Goal: Task Accomplishment & Management: Complete application form

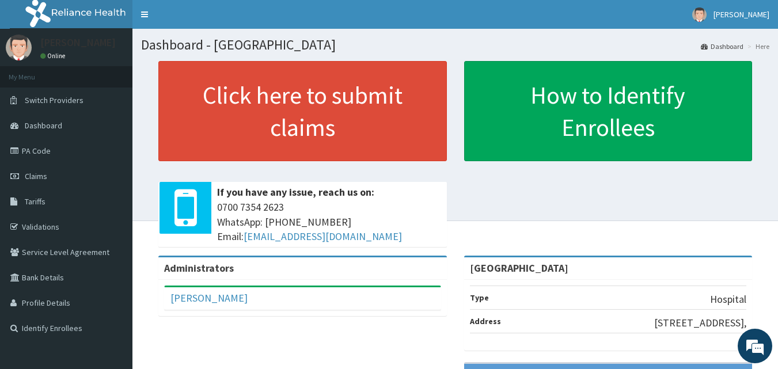
click at [472, 224] on div "Click here to submit claims If you have any issue, reach us on: 0700 7354 2623 …" at bounding box center [455, 158] width 628 height 195
click at [42, 227] on link "Validations" at bounding box center [66, 226] width 132 height 25
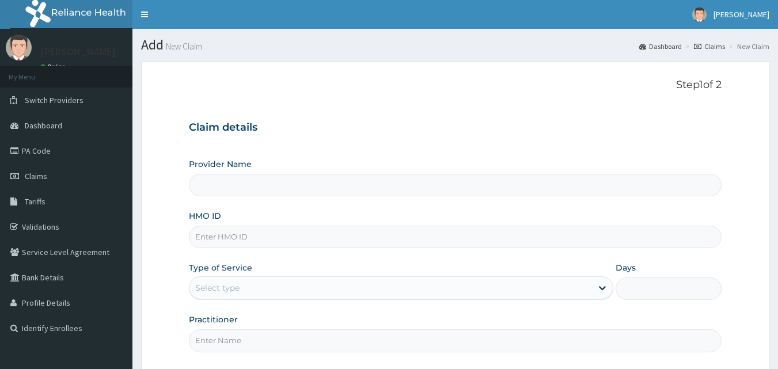
type input "[GEOGRAPHIC_DATA]"
click at [228, 233] on input "HMO ID" at bounding box center [455, 237] width 533 height 22
paste input "lbp/10207/a"
click at [211, 237] on input "lbp/10207/a" at bounding box center [455, 237] width 533 height 22
click at [196, 233] on input "lbp/10207/a" at bounding box center [455, 237] width 533 height 22
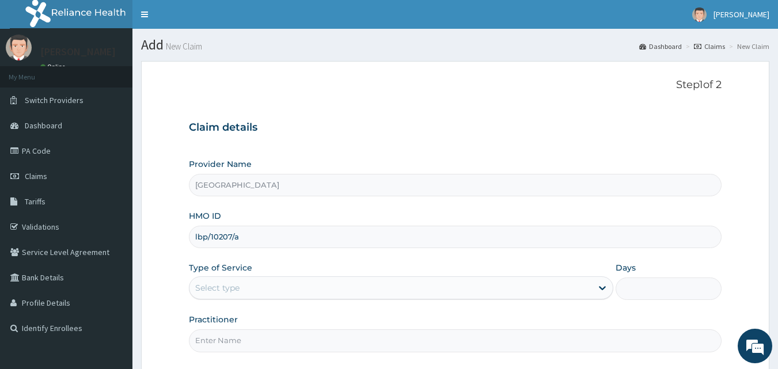
type input "lbp/10207/a"
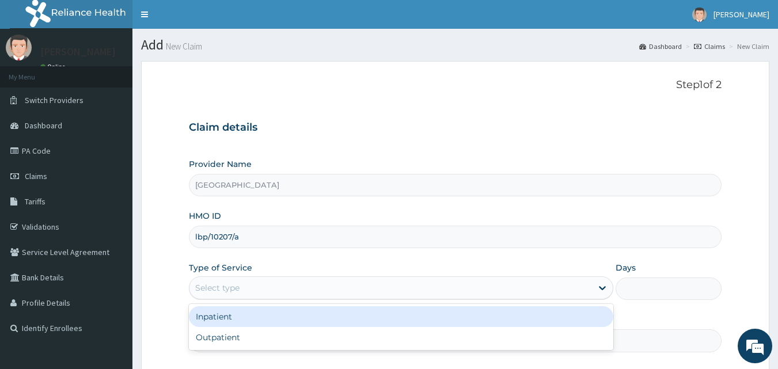
click at [317, 284] on div "Select type" at bounding box center [390, 288] width 403 height 18
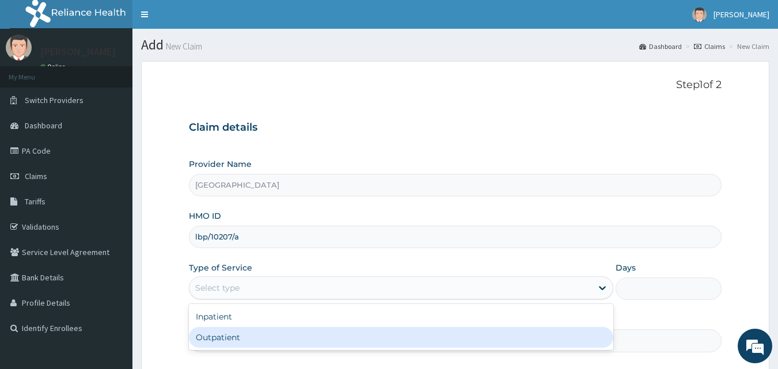
click at [259, 333] on div "Outpatient" at bounding box center [401, 337] width 424 height 21
type input "1"
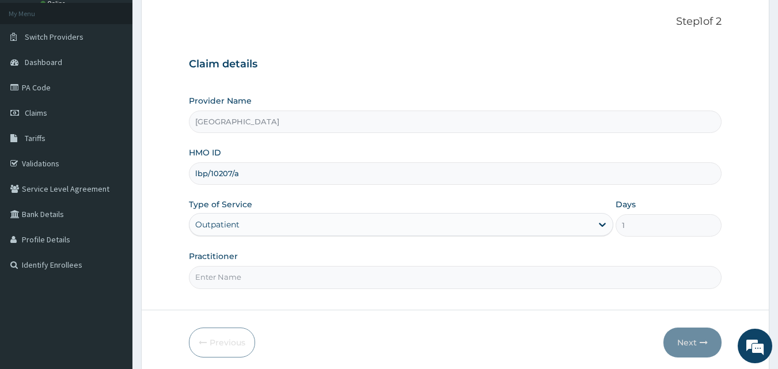
scroll to position [108, 0]
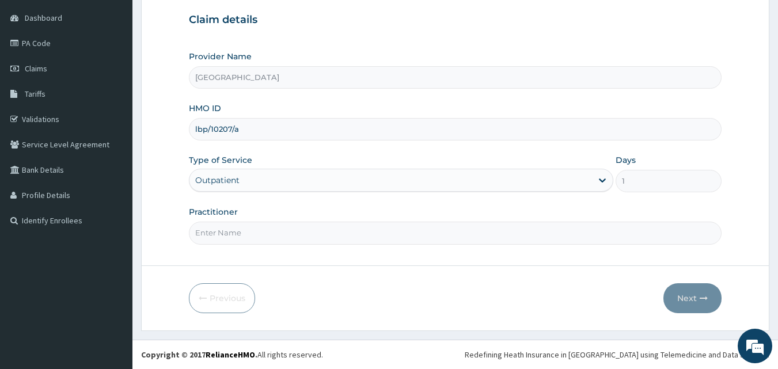
click at [331, 233] on input "Practitioner" at bounding box center [455, 233] width 533 height 22
type input "Gabriel Offomata"
click at [688, 291] on button "Next" at bounding box center [692, 298] width 58 height 30
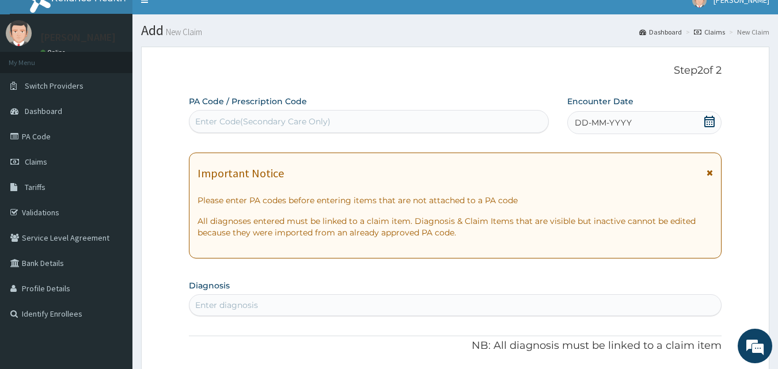
scroll to position [0, 0]
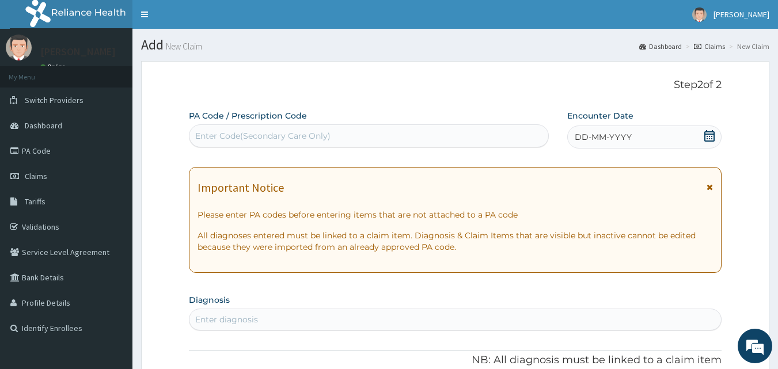
click at [709, 135] on icon at bounding box center [710, 136] width 12 height 12
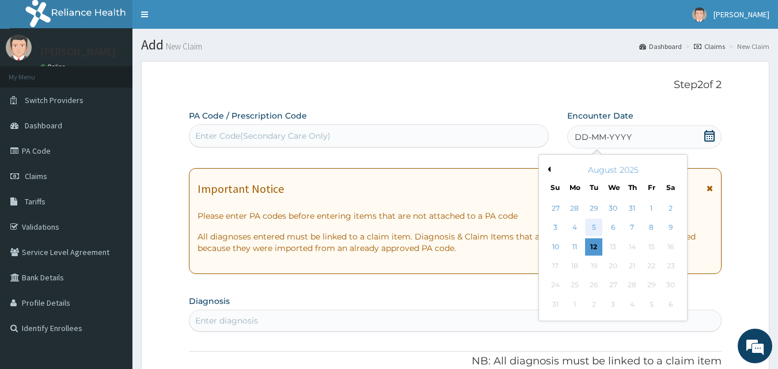
click at [596, 226] on div "5" at bounding box center [594, 227] width 17 height 17
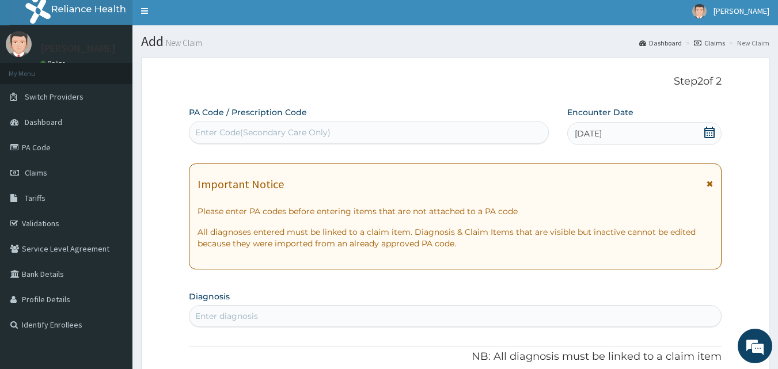
scroll to position [173, 0]
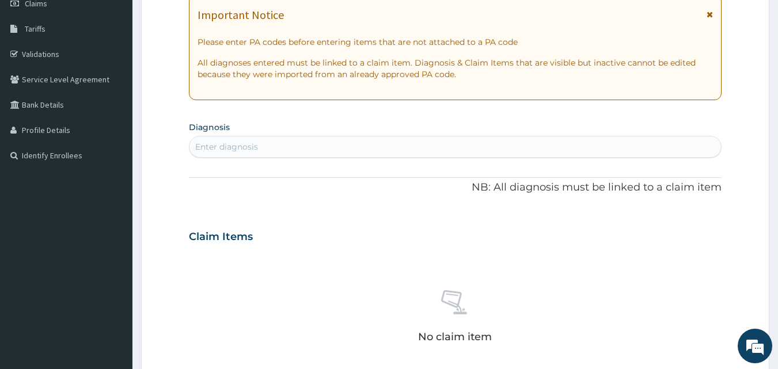
click at [400, 142] on div "Enter diagnosis" at bounding box center [455, 147] width 532 height 18
type input "malaria"
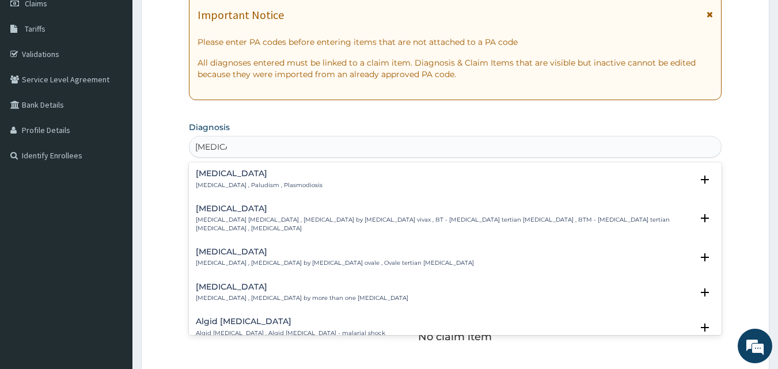
click at [250, 170] on h4 "Malaria" at bounding box center [259, 173] width 127 height 9
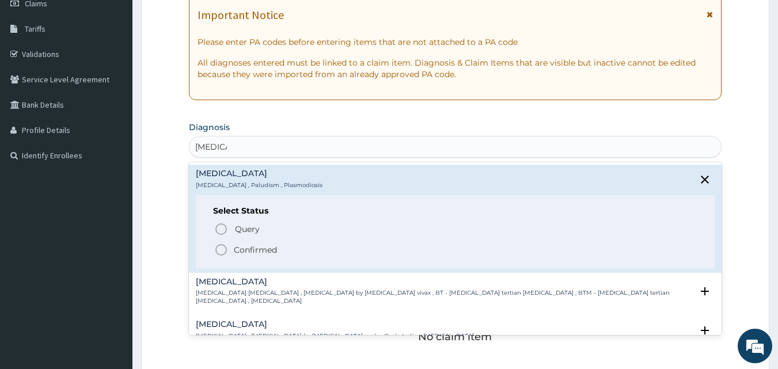
click at [249, 249] on p "Confirmed" at bounding box center [255, 250] width 43 height 12
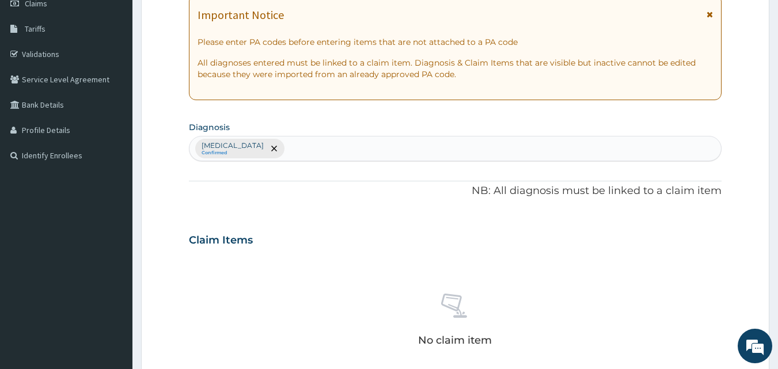
type input "f"
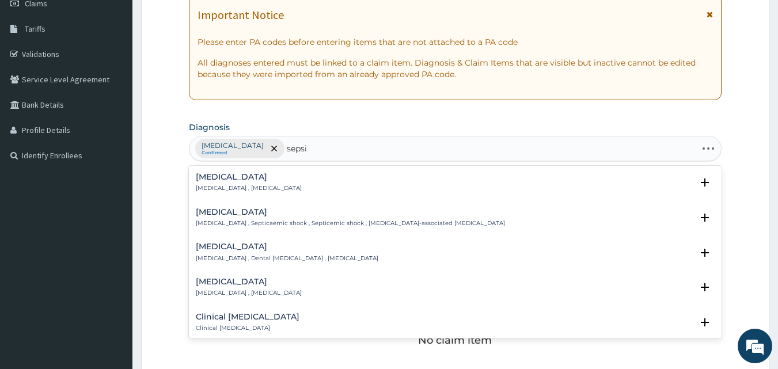
type input "sepsis"
click at [246, 192] on p "Systemic infection , Sepsis" at bounding box center [249, 188] width 106 height 8
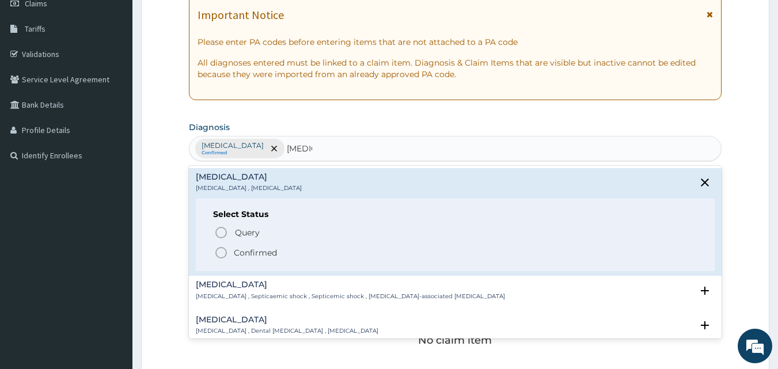
click at [244, 254] on p "Confirmed" at bounding box center [255, 253] width 43 height 12
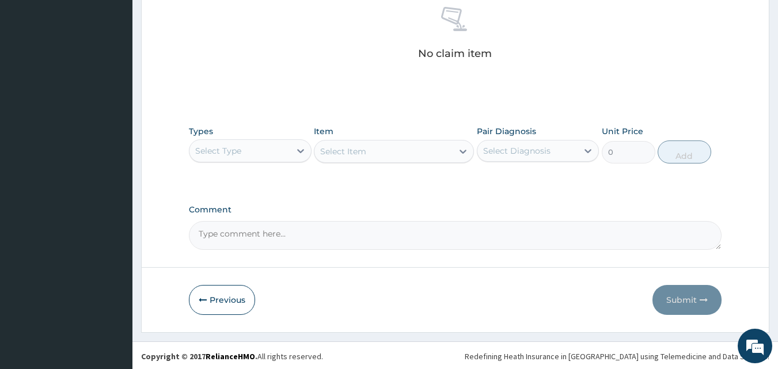
scroll to position [461, 0]
click at [259, 155] on div "Select Type" at bounding box center [239, 150] width 101 height 18
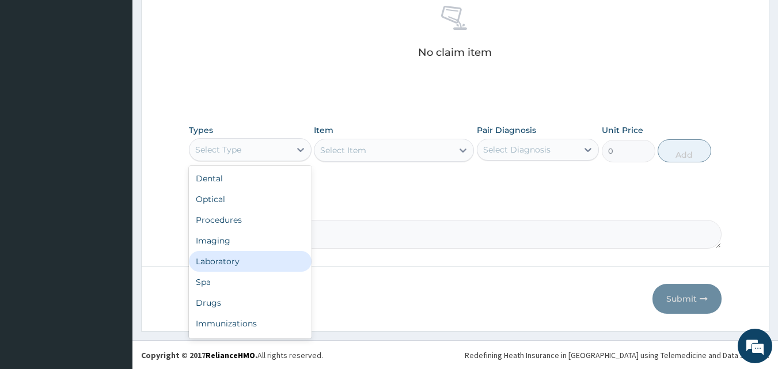
drag, startPoint x: 236, startPoint y: 264, endPoint x: 280, endPoint y: 199, distance: 78.9
click at [236, 259] on div "Laboratory" at bounding box center [250, 261] width 123 height 21
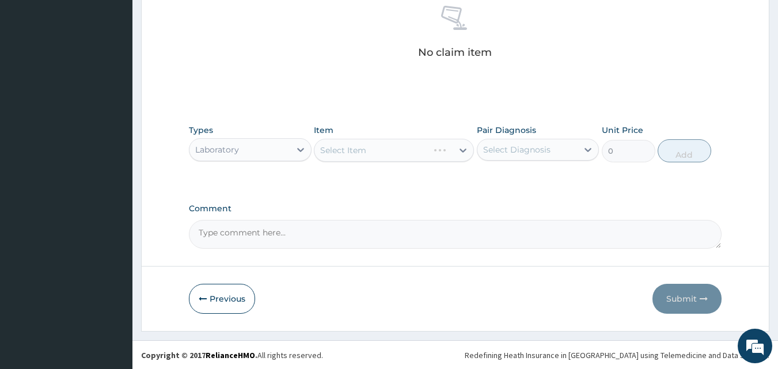
click at [359, 142] on div "Select Item" at bounding box center [394, 150] width 160 height 23
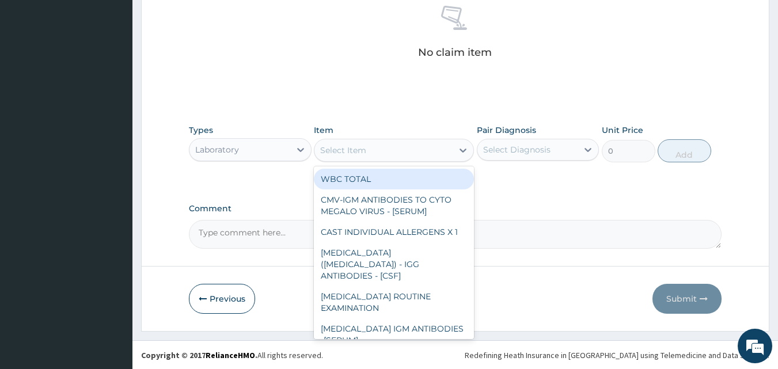
click at [358, 154] on div "Select Item" at bounding box center [343, 151] width 46 height 12
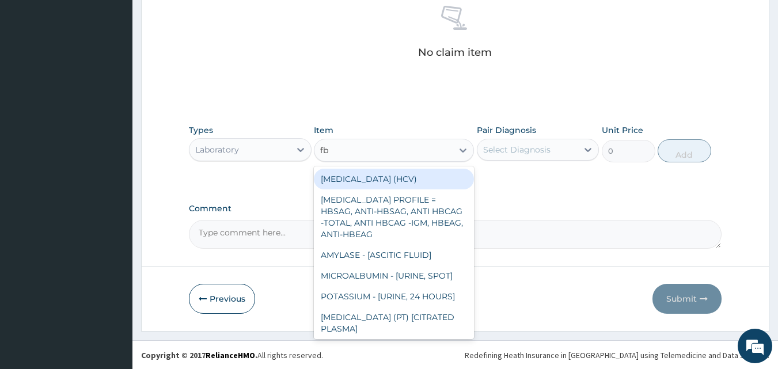
type input "fbc"
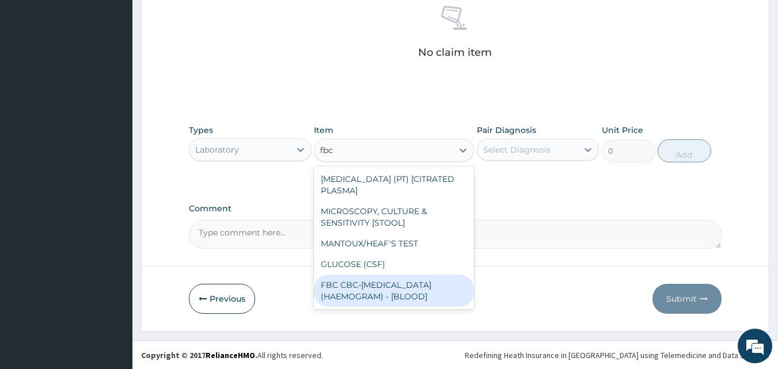
drag, startPoint x: 403, startPoint y: 293, endPoint x: 492, endPoint y: 221, distance: 115.0
click at [416, 286] on div "FBC CBC-COMPLETE BLOOD COUNT (HAEMOGRAM) - [BLOOD]" at bounding box center [394, 291] width 160 height 32
type input "4600"
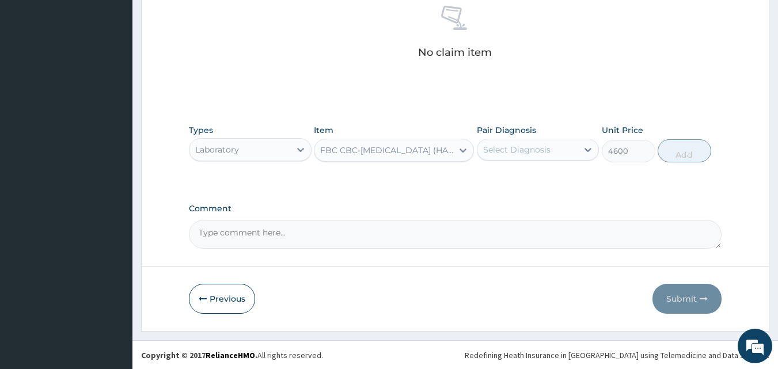
click at [535, 142] on div "Select Diagnosis" at bounding box center [527, 150] width 101 height 18
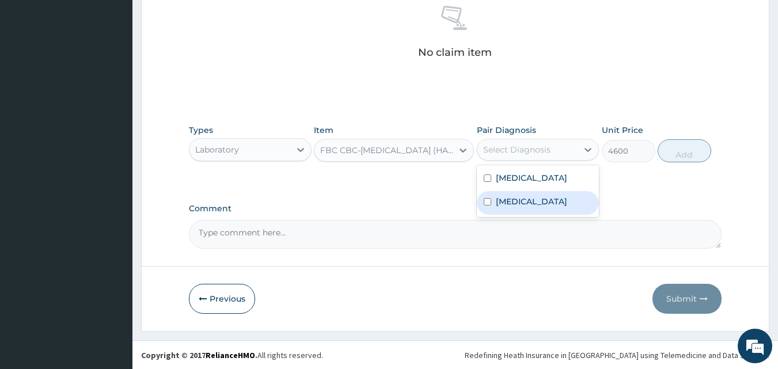
click at [522, 202] on div "Sepsis" at bounding box center [538, 203] width 123 height 24
checkbox input "true"
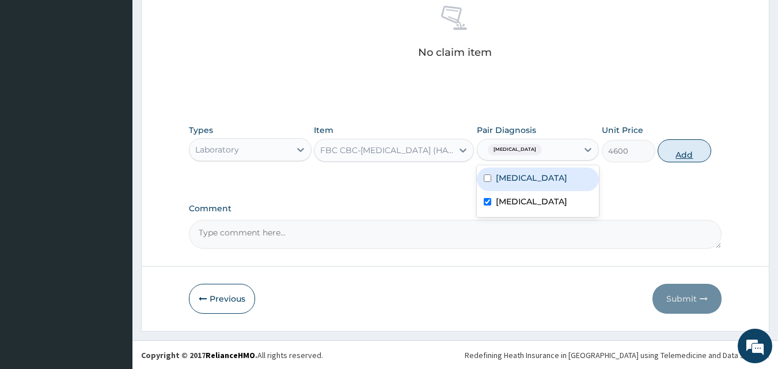
click at [678, 154] on button "Add" at bounding box center [685, 150] width 54 height 23
type input "0"
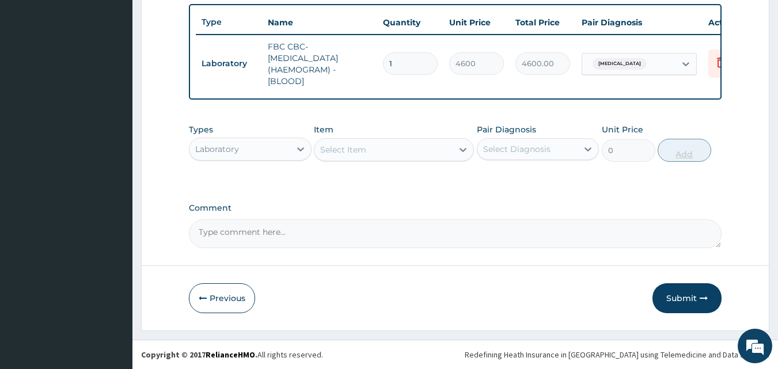
scroll to position [433, 0]
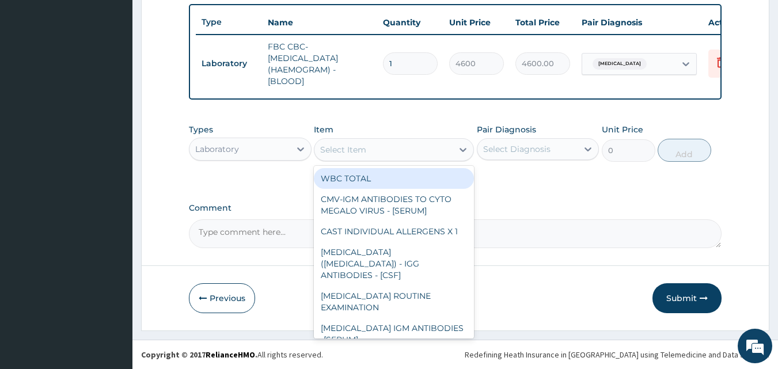
click at [403, 145] on div "Select Item" at bounding box center [383, 150] width 138 height 18
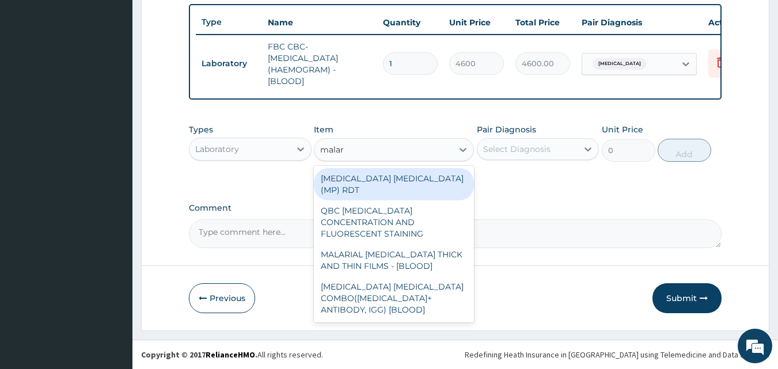
type input "malari"
click at [404, 170] on div "MALARIA PARASITE (MP) RDT" at bounding box center [394, 184] width 160 height 32
type input "1725"
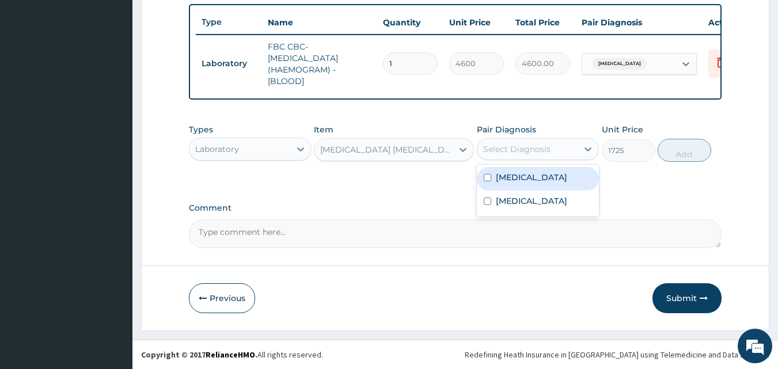
click at [514, 145] on div "Select Diagnosis" at bounding box center [516, 149] width 67 height 12
click at [515, 174] on label "Malaria" at bounding box center [531, 178] width 71 height 12
checkbox input "true"
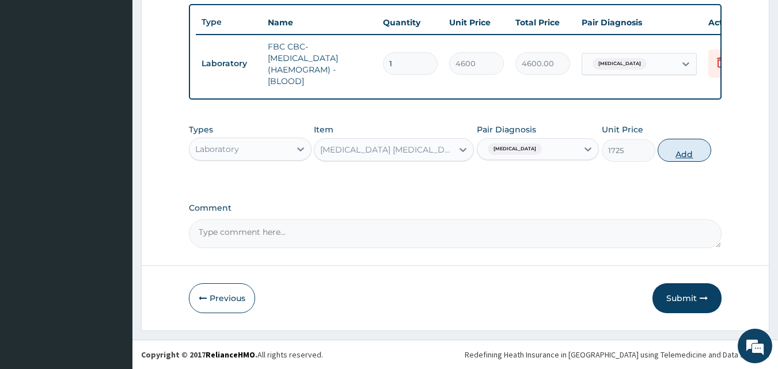
click at [664, 149] on button "Add" at bounding box center [685, 150] width 54 height 23
type input "0"
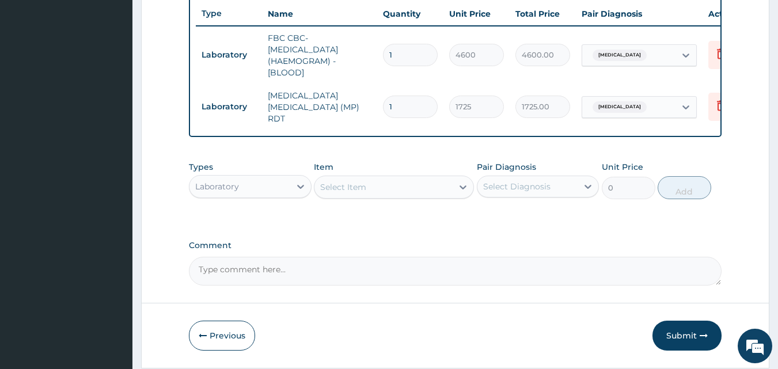
click at [257, 187] on div "Laboratory" at bounding box center [239, 186] width 101 height 18
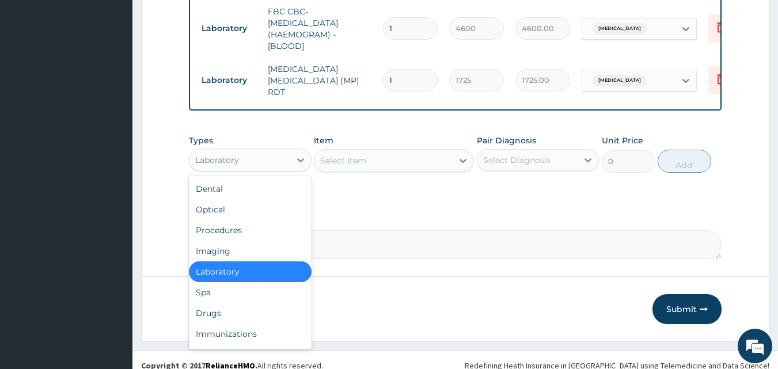
scroll to position [473, 0]
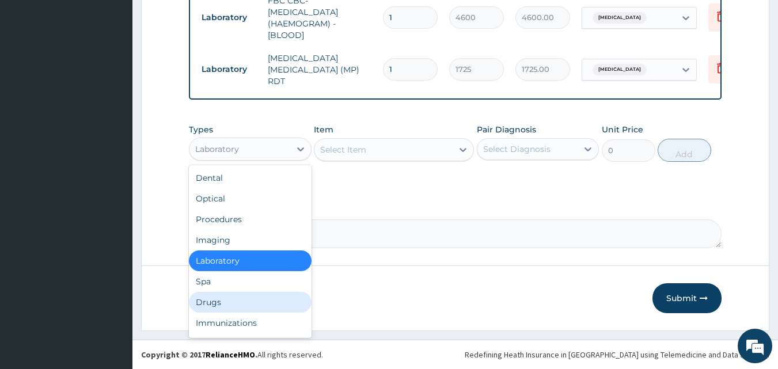
drag, startPoint x: 204, startPoint y: 307, endPoint x: 245, endPoint y: 252, distance: 69.1
click at [204, 307] on div "Drugs" at bounding box center [250, 302] width 123 height 21
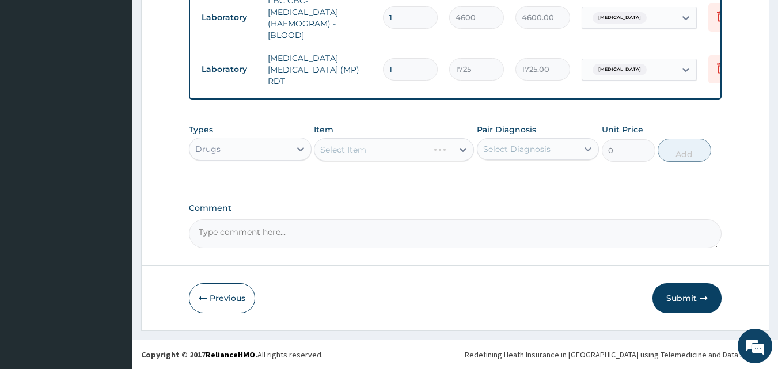
click at [345, 155] on div "Select Item" at bounding box center [394, 149] width 160 height 23
click at [350, 153] on div "Select Item" at bounding box center [394, 149] width 160 height 23
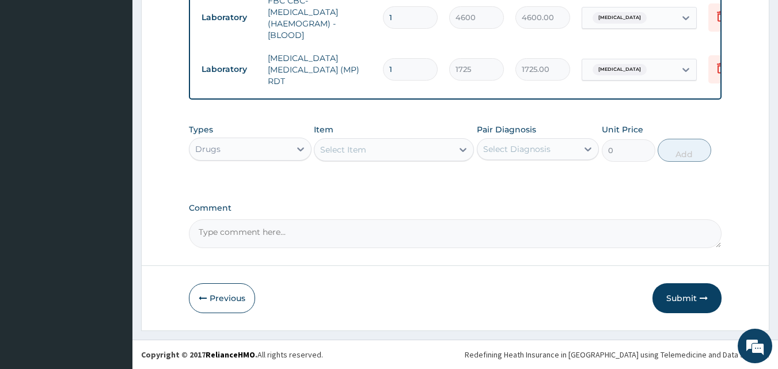
click at [335, 154] on div "Select Item" at bounding box center [343, 150] width 46 height 12
type input "malaria"
click at [443, 146] on div "Select Item" at bounding box center [383, 150] width 138 height 18
click at [445, 181] on div "Types Drugs Item Select Item Pair Diagnosis Select Diagnosis Unit Price 0 Add" at bounding box center [455, 151] width 533 height 67
click at [445, 153] on div "Select Item" at bounding box center [383, 150] width 138 height 18
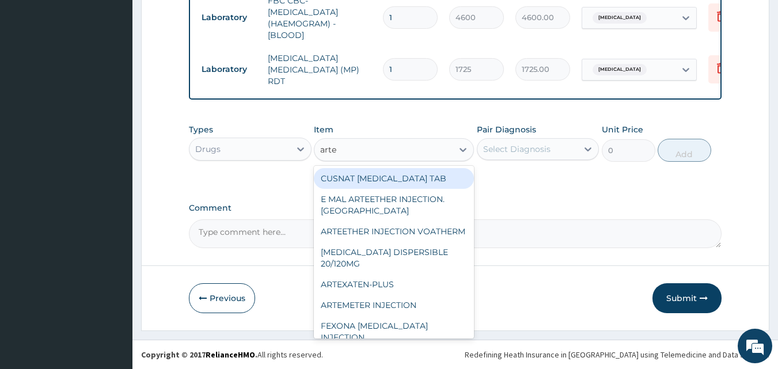
type input "artes"
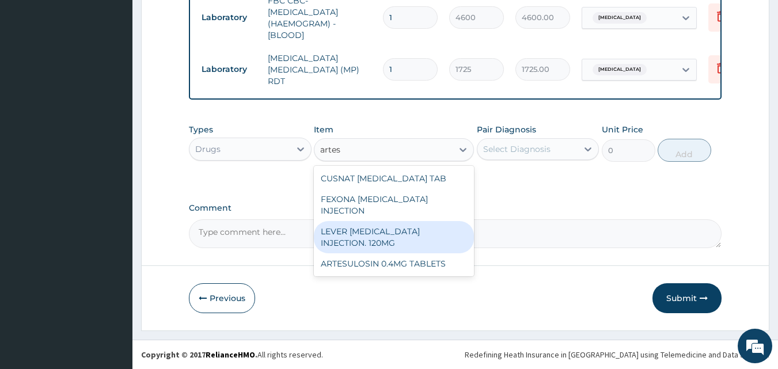
drag, startPoint x: 423, startPoint y: 223, endPoint x: 488, endPoint y: 182, distance: 77.2
click at [423, 222] on div "LEVER ARTESUNATE INJECTION. 120MG" at bounding box center [394, 237] width 160 height 32
type input "2530"
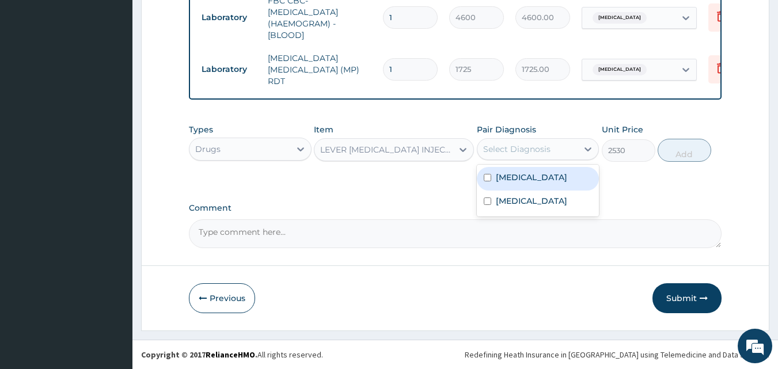
click at [513, 149] on div "Select Diagnosis" at bounding box center [516, 149] width 67 height 12
click at [516, 189] on div "Malaria" at bounding box center [538, 179] width 123 height 24
checkbox input "true"
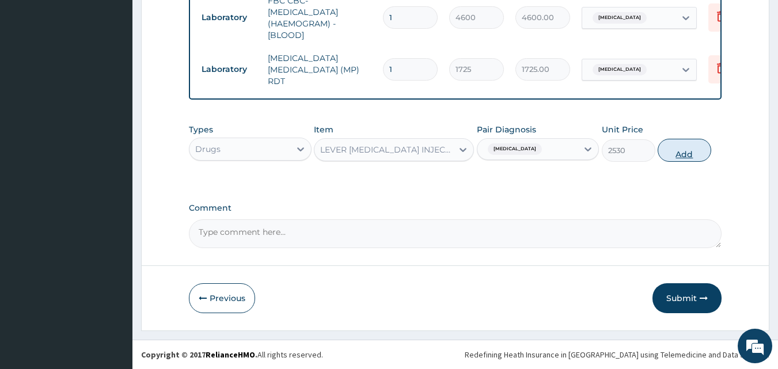
click at [678, 153] on button "Add" at bounding box center [685, 150] width 54 height 23
type input "0"
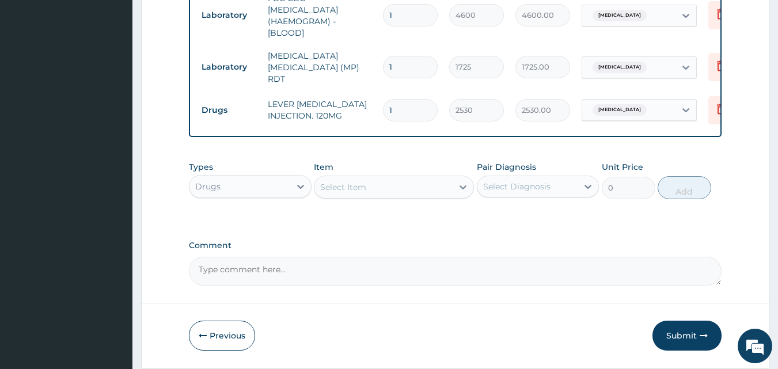
drag, startPoint x: 412, startPoint y: 102, endPoint x: 267, endPoint y: 137, distance: 149.2
click at [267, 137] on div "Type Name Quantity Unit Price Total Price Pair Diagnosis Actions Laboratory FBC…" at bounding box center [455, 46] width 533 height 181
type input "3"
type input "7590.00"
type input "3"
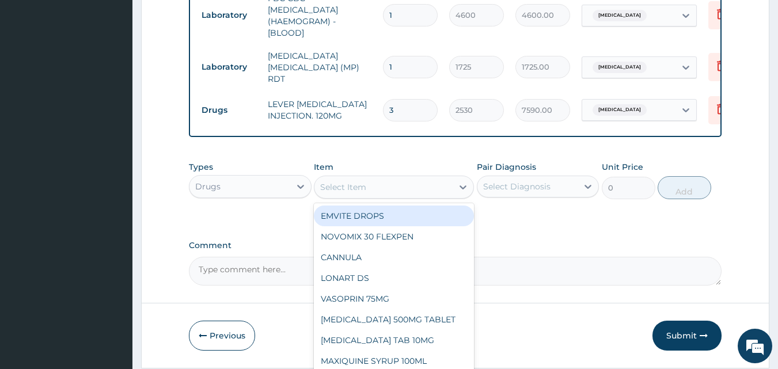
click at [336, 187] on div "Select Item" at bounding box center [343, 187] width 46 height 12
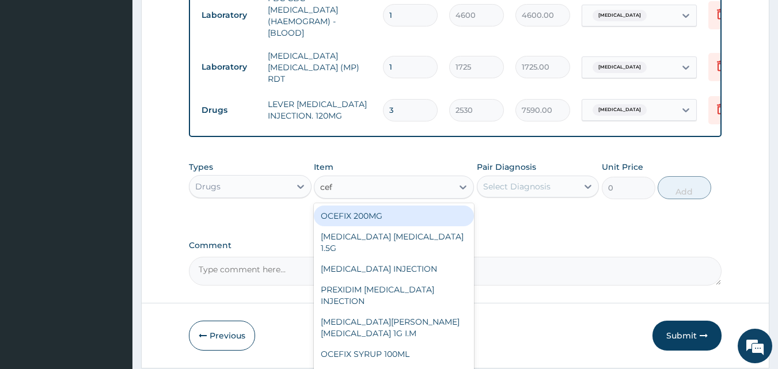
type input "ceft"
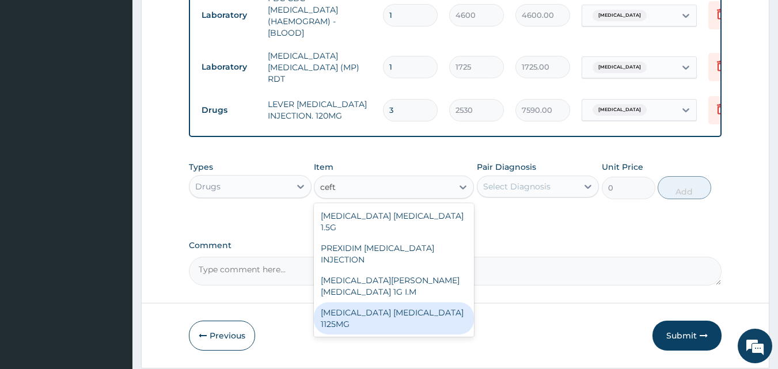
click at [390, 302] on div "CEFTRIAXONE TAZOBACTAM 1125MG" at bounding box center [394, 318] width 160 height 32
type input "2530"
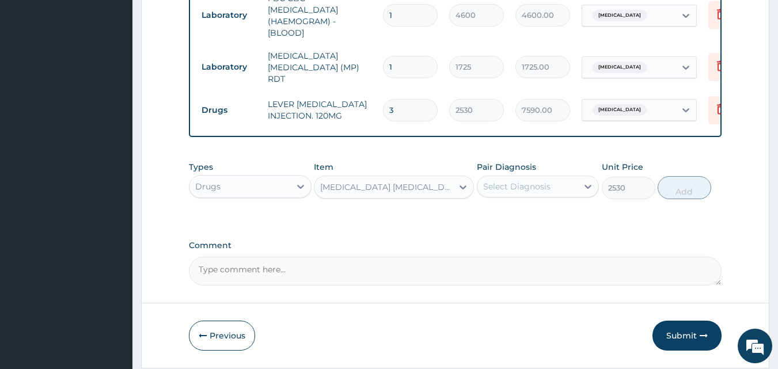
click at [495, 191] on div "Select Diagnosis" at bounding box center [516, 187] width 67 height 12
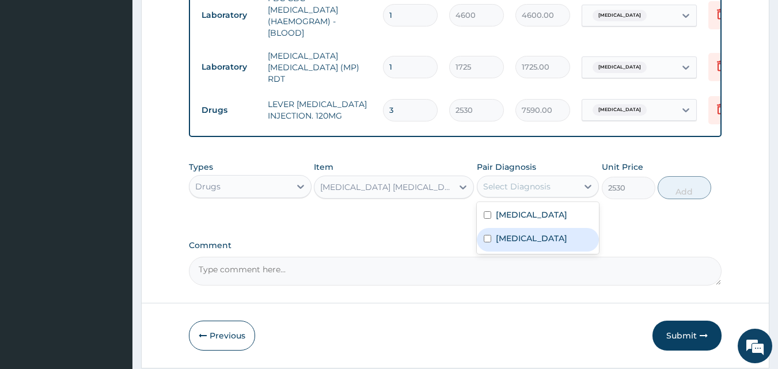
click at [517, 244] on label "Sepsis" at bounding box center [531, 239] width 71 height 12
checkbox input "true"
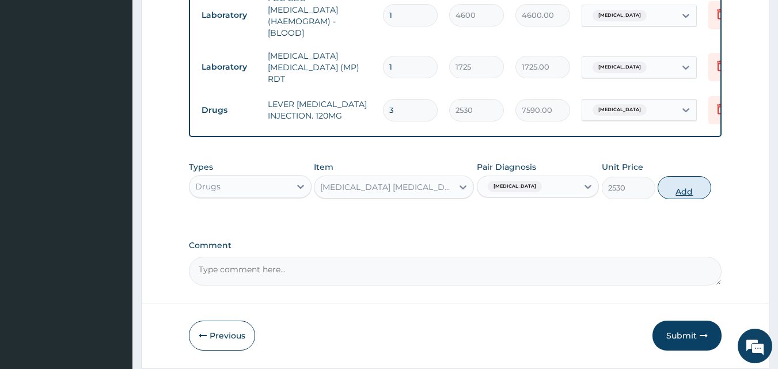
click at [689, 187] on button "Add" at bounding box center [685, 187] width 54 height 23
type input "0"
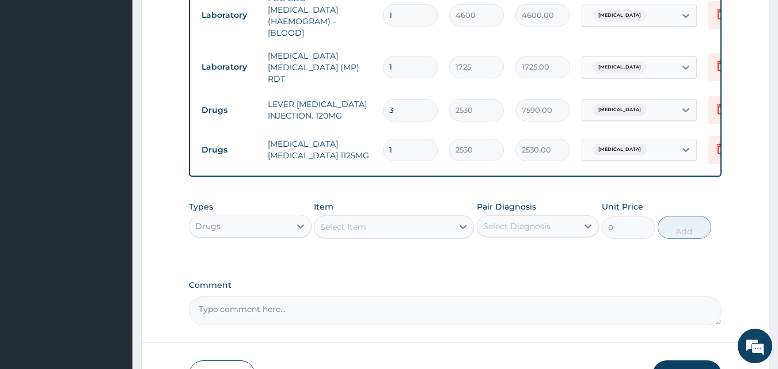
drag, startPoint x: 403, startPoint y: 142, endPoint x: 357, endPoint y: 146, distance: 46.2
click at [357, 146] on tr "Drugs CEFTRIAXONE TAZOBACTAM 1125MG 1 2530 2530.00 Sepsis Delete" at bounding box center [478, 150] width 564 height 40
type input "4"
type input "10120.00"
type input "4"
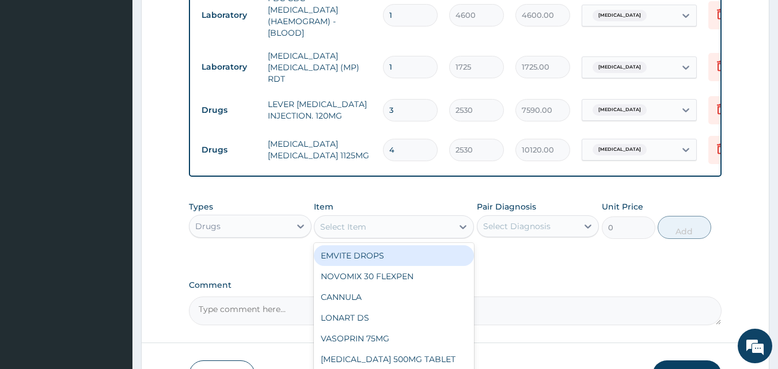
click at [340, 226] on div "Select Item" at bounding box center [343, 227] width 46 height 12
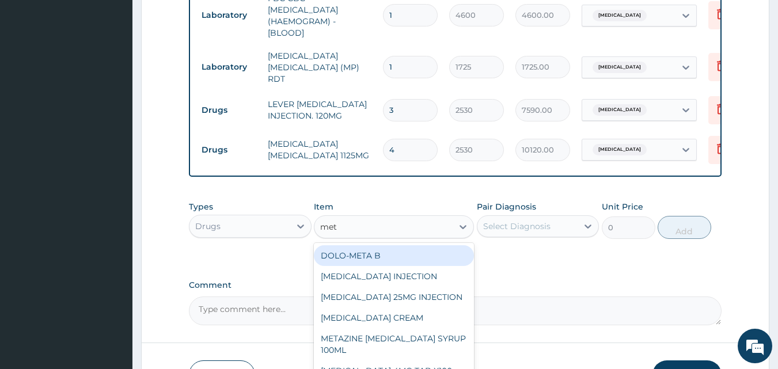
type input "metr"
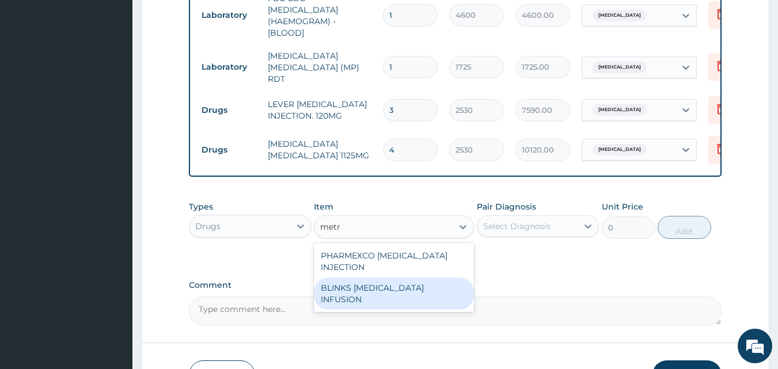
drag, startPoint x: 388, startPoint y: 290, endPoint x: 405, endPoint y: 283, distance: 19.1
click at [391, 289] on div "BLINKS METRONIDAZOLE INFUSION" at bounding box center [394, 294] width 160 height 32
type input "759"
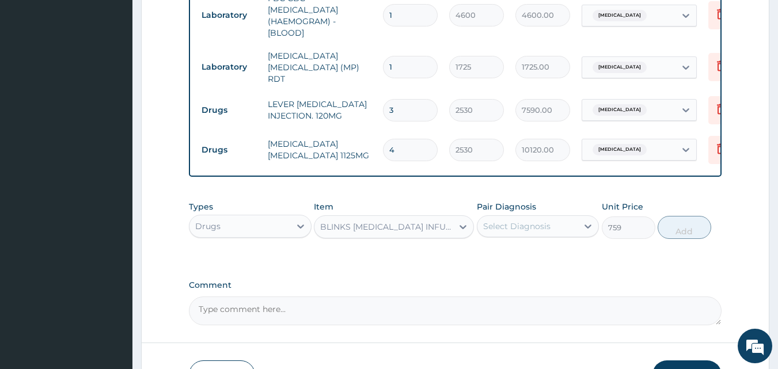
click at [511, 224] on div "Select Diagnosis" at bounding box center [516, 227] width 67 height 12
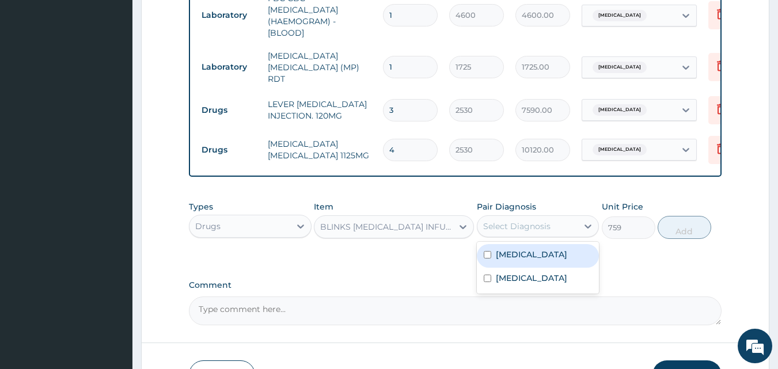
drag, startPoint x: 510, startPoint y: 264, endPoint x: 514, endPoint y: 278, distance: 14.8
click at [512, 271] on div "Malaria Sepsis" at bounding box center [538, 268] width 123 height 52
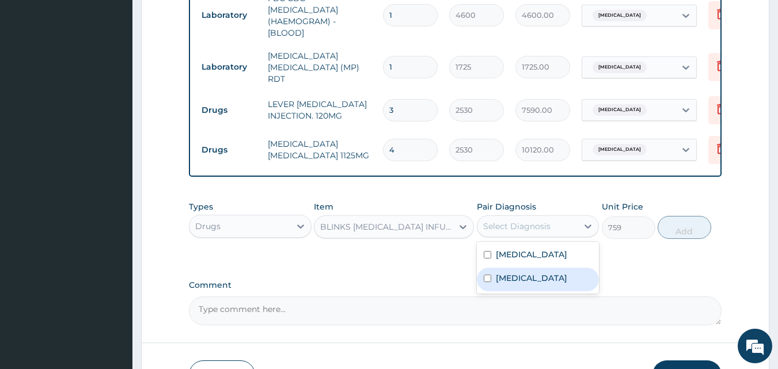
drag, startPoint x: 514, startPoint y: 278, endPoint x: 557, endPoint y: 259, distance: 47.4
click at [514, 278] on label "Sepsis" at bounding box center [531, 278] width 71 height 12
checkbox input "true"
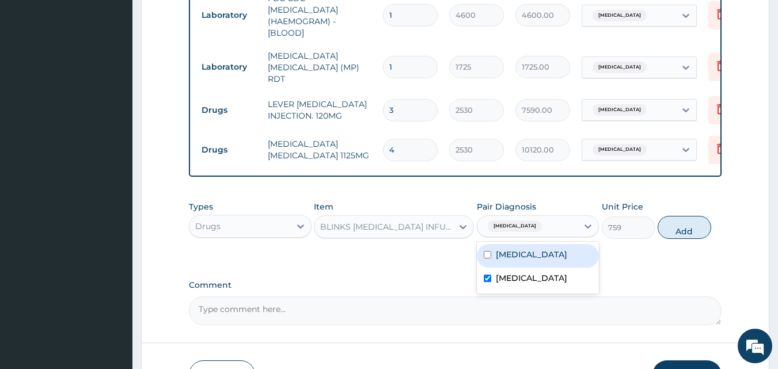
click at [549, 256] on div "Malaria" at bounding box center [538, 256] width 123 height 24
checkbox input "true"
click at [679, 233] on button "Add" at bounding box center [685, 227] width 54 height 23
type input "0"
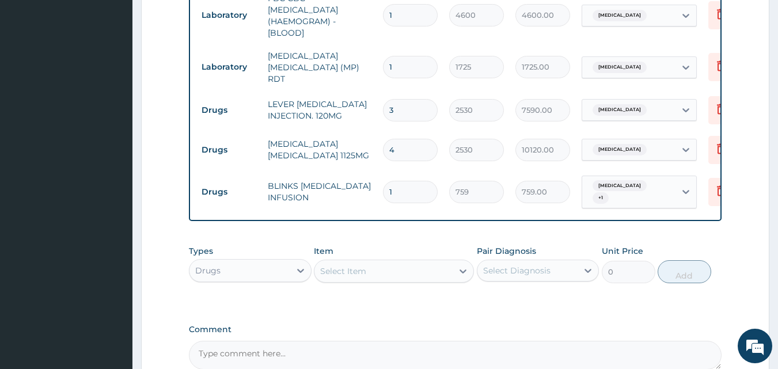
drag, startPoint x: 423, startPoint y: 190, endPoint x: 335, endPoint y: 204, distance: 88.6
click at [335, 204] on tr "Drugs BLINKS METRONIDAZOLE INFUSION 1 759 759.00 Sepsis + 1 Delete" at bounding box center [478, 192] width 564 height 45
type input "6"
type input "4554.00"
type input "6"
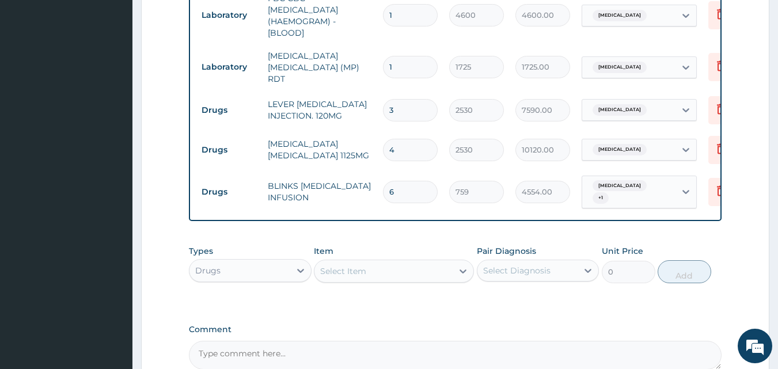
click at [363, 274] on div "Select Item" at bounding box center [343, 271] width 46 height 12
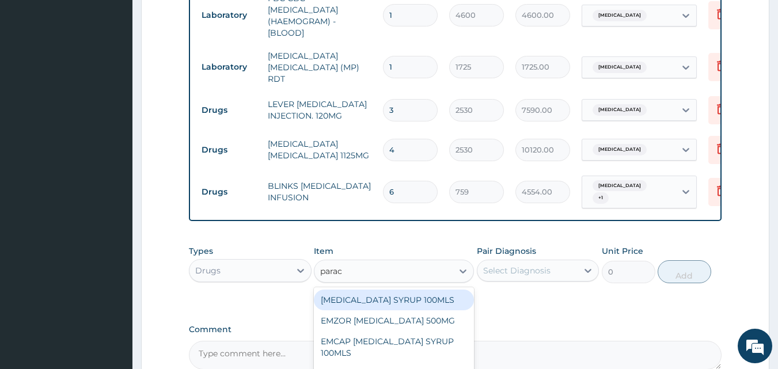
type input "parace"
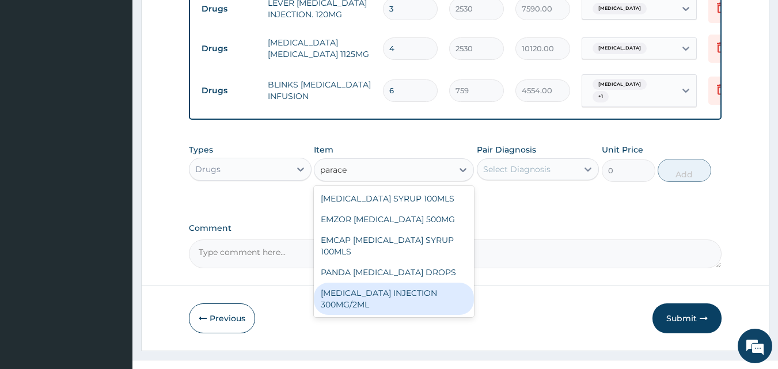
scroll to position [588, 0]
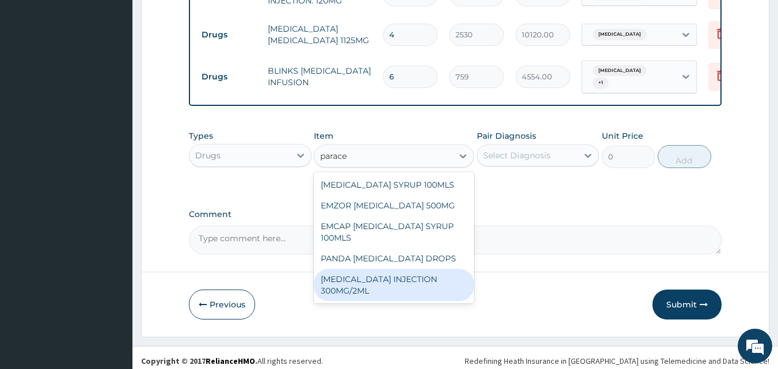
drag, startPoint x: 388, startPoint y: 284, endPoint x: 460, endPoint y: 208, distance: 104.3
click at [389, 283] on div "PARACETAMOL INJECTION 300MG/2ML" at bounding box center [394, 285] width 160 height 32
type input "278.3"
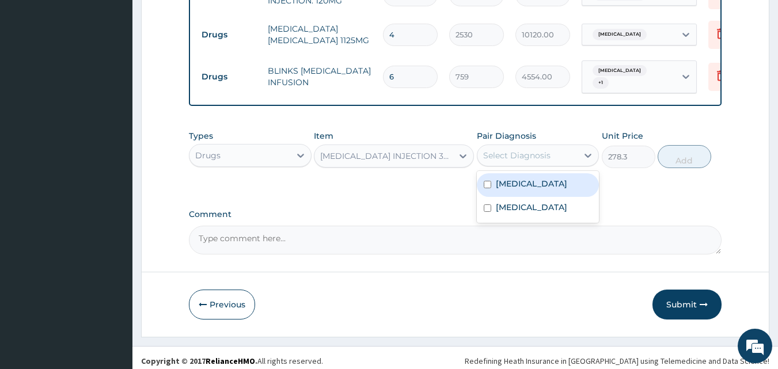
click at [508, 161] on div "Select Diagnosis" at bounding box center [516, 156] width 67 height 12
click at [546, 183] on div "Malaria" at bounding box center [538, 185] width 123 height 24
checkbox input "true"
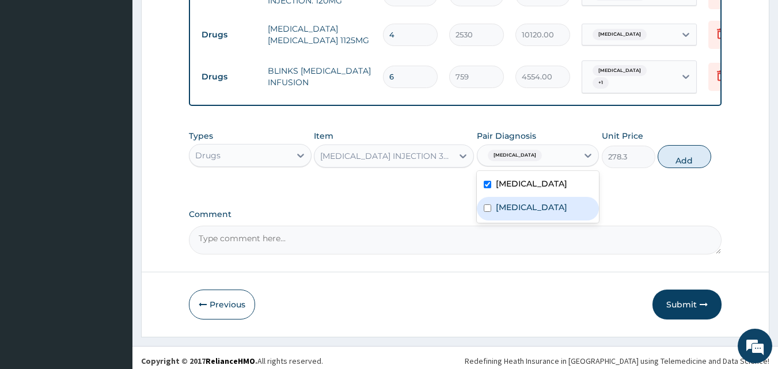
click at [529, 212] on div "Sepsis" at bounding box center [538, 209] width 123 height 24
checkbox input "true"
click at [687, 160] on button "Add" at bounding box center [685, 156] width 54 height 23
type input "0"
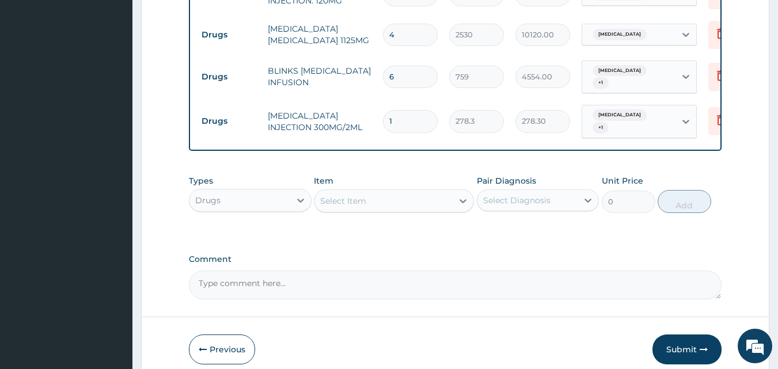
type input "12"
type input "3339.60"
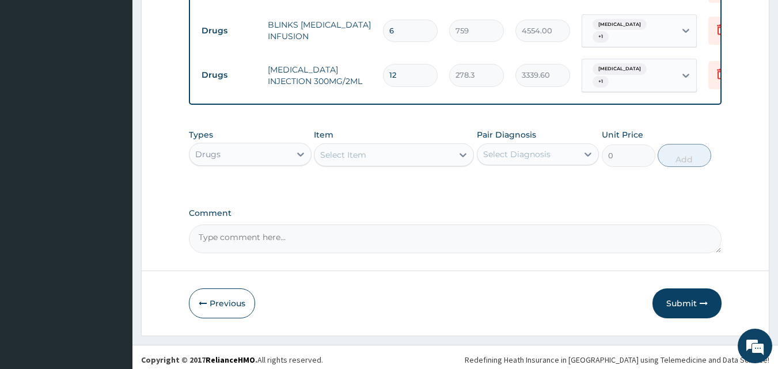
scroll to position [638, 0]
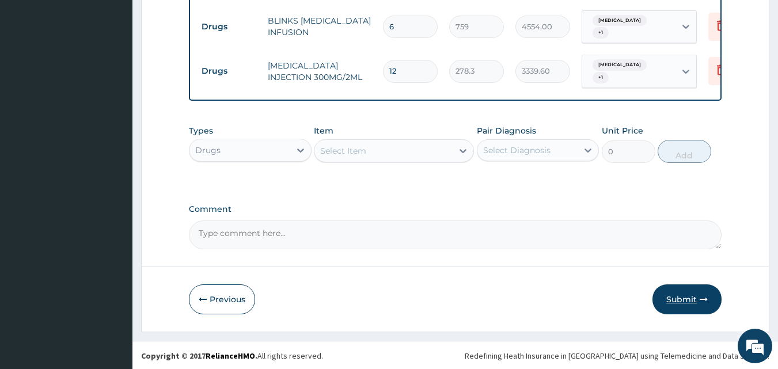
type input "12"
click at [680, 301] on button "Submit" at bounding box center [686, 299] width 69 height 30
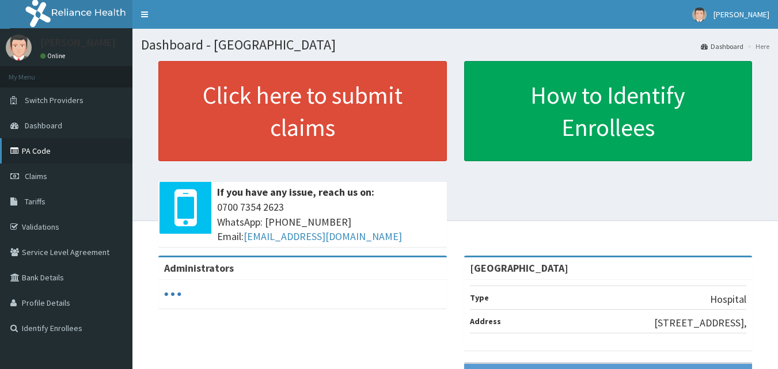
click at [35, 154] on link "PA Code" at bounding box center [66, 150] width 132 height 25
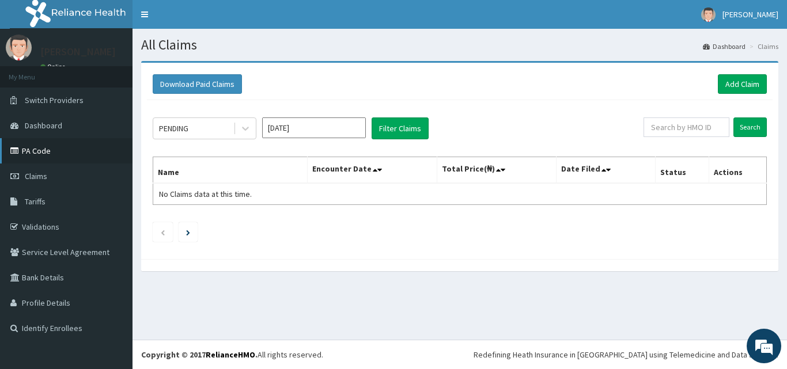
click at [34, 146] on link "PA Code" at bounding box center [66, 150] width 132 height 25
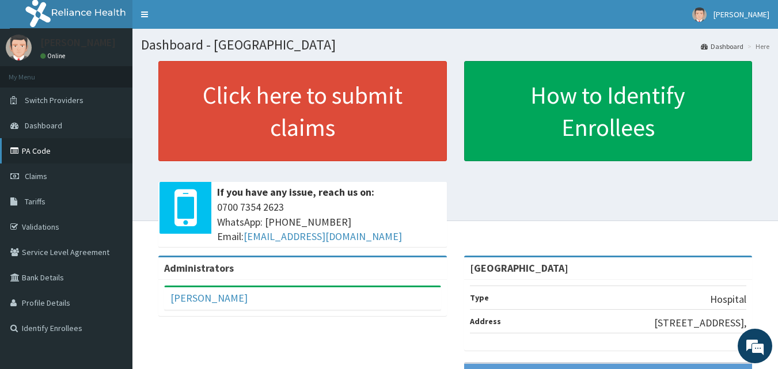
click at [46, 154] on link "PA Code" at bounding box center [66, 150] width 132 height 25
click at [42, 155] on link "PA Code" at bounding box center [66, 150] width 132 height 25
click at [33, 148] on link "PA Code" at bounding box center [66, 150] width 132 height 25
